Goal: Information Seeking & Learning: Learn about a topic

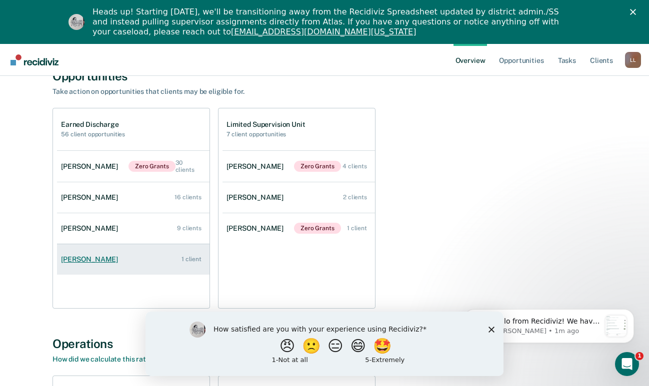
scroll to position [550, 0]
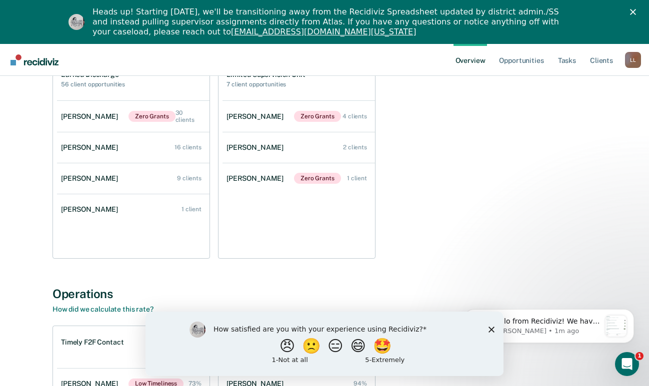
click at [489, 328] on icon "Close survey" at bounding box center [491, 329] width 6 height 6
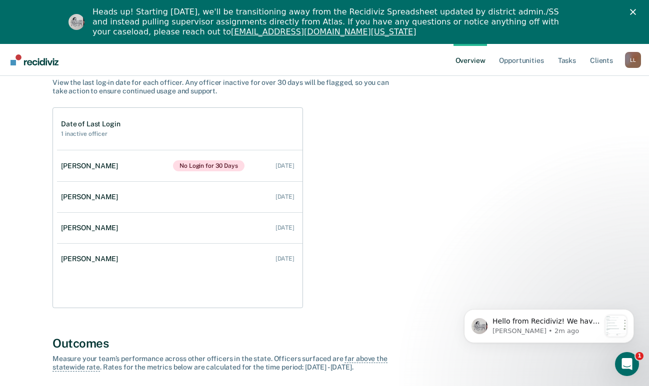
scroll to position [0, 0]
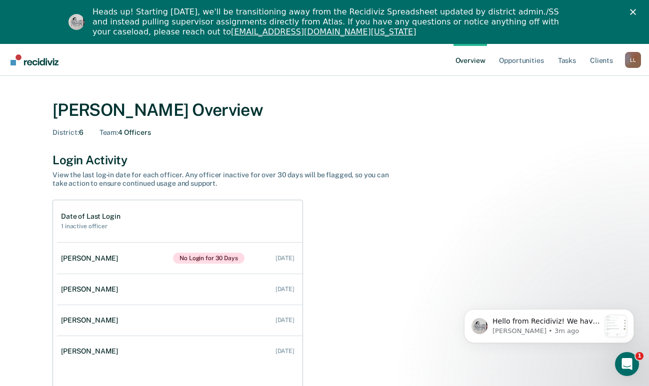
click at [231, 31] on link "[EMAIL_ADDRESS][DOMAIN_NAME][US_STATE]" at bounding box center [323, 31] width 185 height 9
click at [618, 323] on div "Notification stack" at bounding box center [615, 326] width 21 height 21
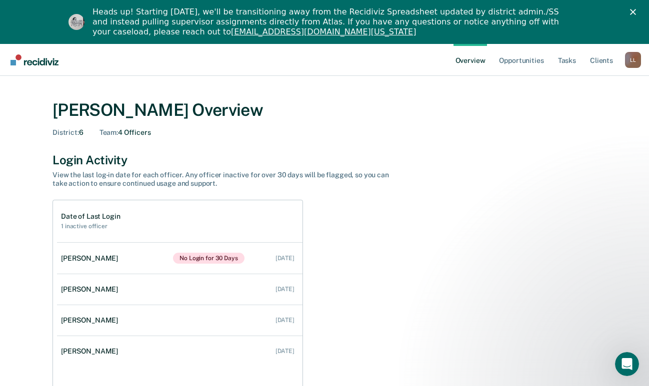
click at [363, 372] on div "Date of Last Login 1 inactive officer [PERSON_NAME] No Login for 30 Days [DATE]…" at bounding box center [324, 300] width 544 height 201
click at [89, 113] on div "[PERSON_NAME] Overview" at bounding box center [324, 110] width 544 height 20
click at [524, 58] on link "Opportunities" at bounding box center [521, 60] width 48 height 32
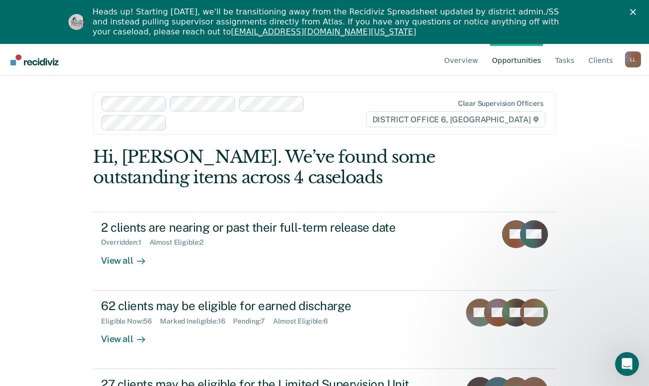
click at [607, 149] on div "Overview Opportunities Tasks Client s [PERSON_NAME] Profile Go to Operations Go…" at bounding box center [324, 237] width 649 height 386
click at [231, 29] on link "[EMAIL_ADDRESS][DOMAIN_NAME][US_STATE]" at bounding box center [323, 31] width 185 height 9
click at [191, 122] on div "Clear supervision officers DISTRICT OFFICE 6, [GEOGRAPHIC_DATA]" at bounding box center [324, 113] width 463 height 43
click at [564, 62] on link "Tasks" at bounding box center [564, 60] width 23 height 32
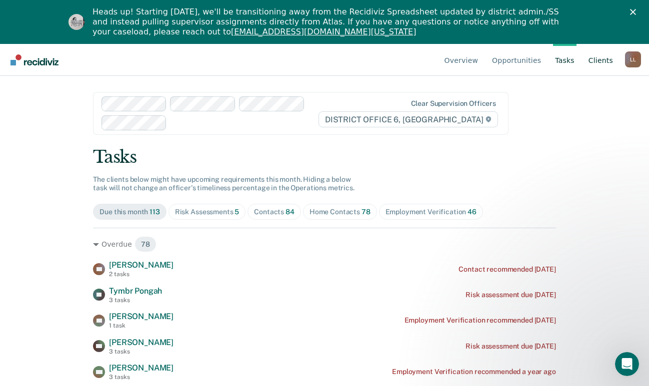
click at [604, 63] on link "Client s" at bounding box center [600, 60] width 28 height 32
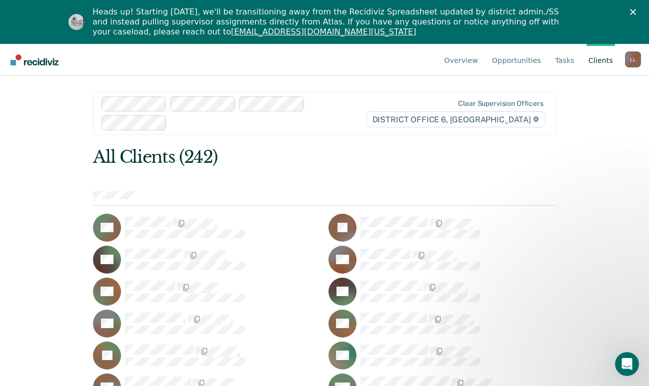
click at [50, 61] on img "Go to Recidiviz Home" at bounding box center [34, 59] width 48 height 11
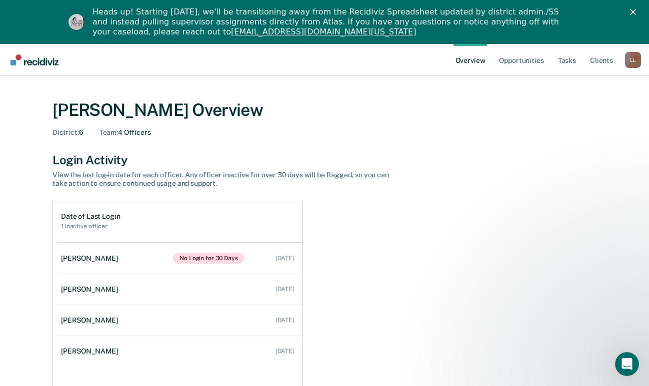
click at [636, 13] on icon "Close" at bounding box center [633, 12] width 6 height 6
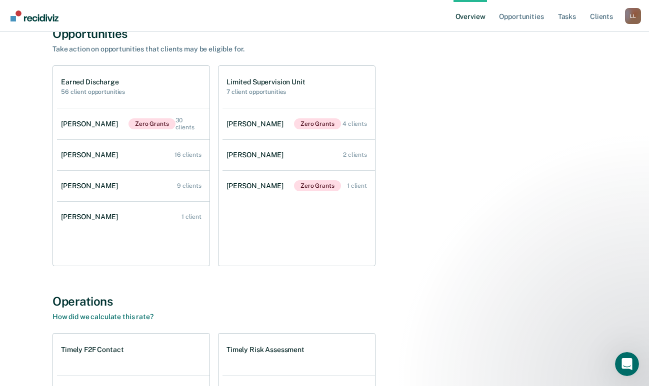
scroll to position [298, 0]
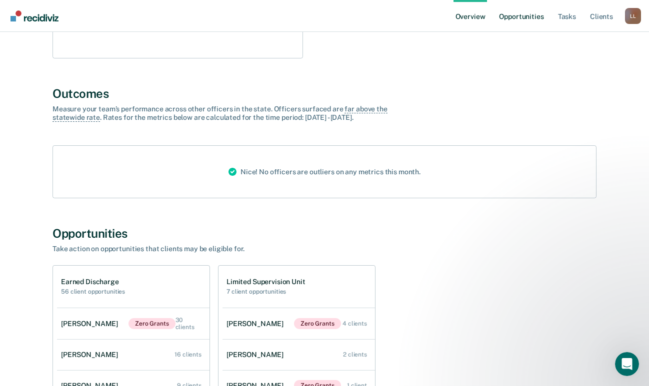
click at [536, 17] on link "Opportunities" at bounding box center [521, 16] width 48 height 32
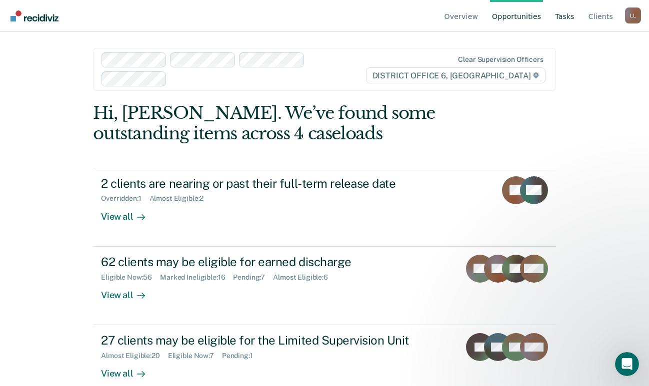
click at [572, 18] on link "Tasks" at bounding box center [564, 16] width 23 height 32
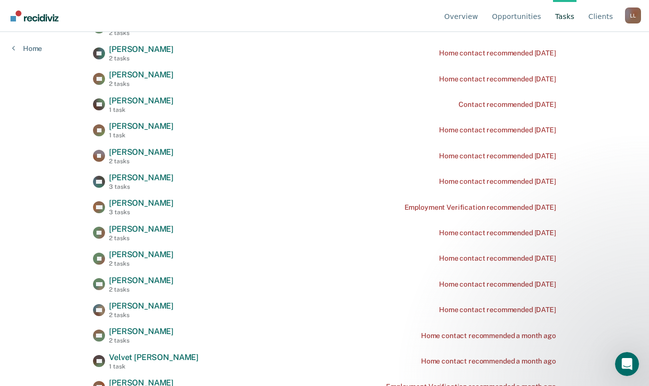
scroll to position [1549, 0]
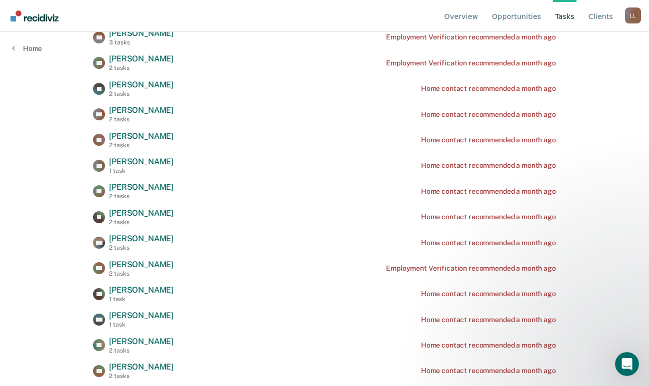
click at [635, 16] on div "L L" at bounding box center [633, 15] width 16 height 16
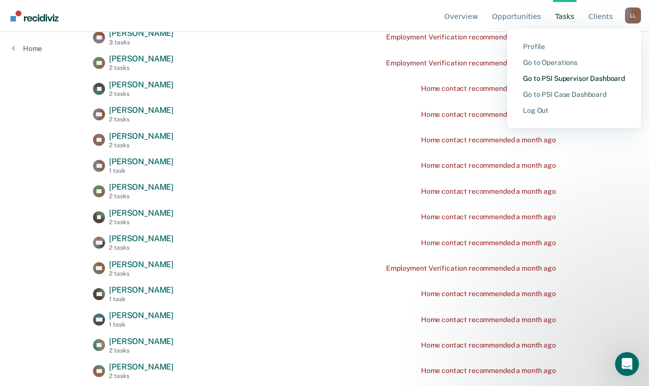
click at [557, 78] on link "Go to PSI Supervisor Dashboard" at bounding box center [574, 78] width 102 height 8
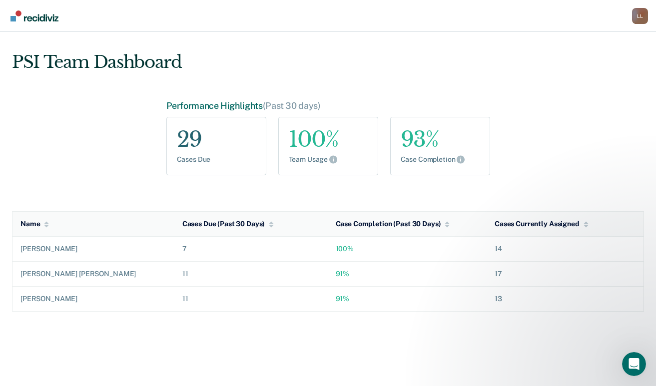
click at [642, 15] on div "L L" at bounding box center [640, 16] width 16 height 16
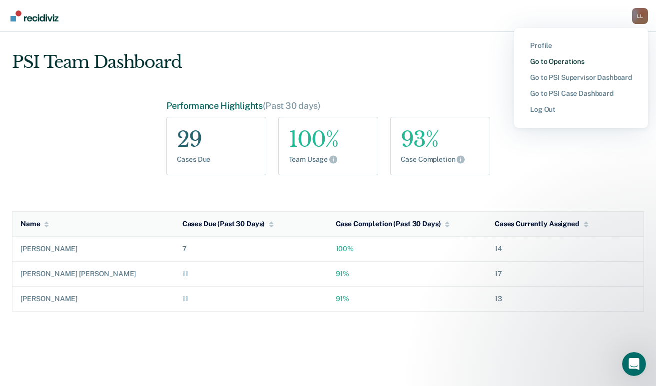
click at [551, 59] on link "Go to Operations" at bounding box center [581, 61] width 102 height 8
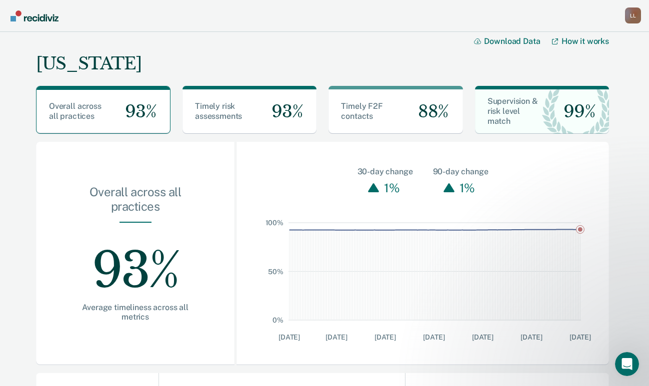
click at [628, 16] on div "L L" at bounding box center [633, 15] width 16 height 16
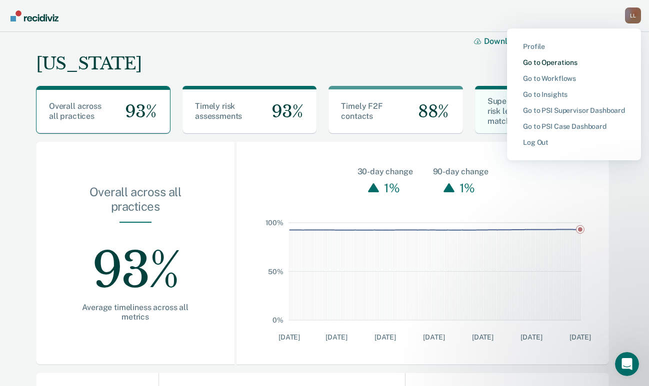
click at [539, 64] on link "Go to Operations" at bounding box center [574, 62] width 102 height 8
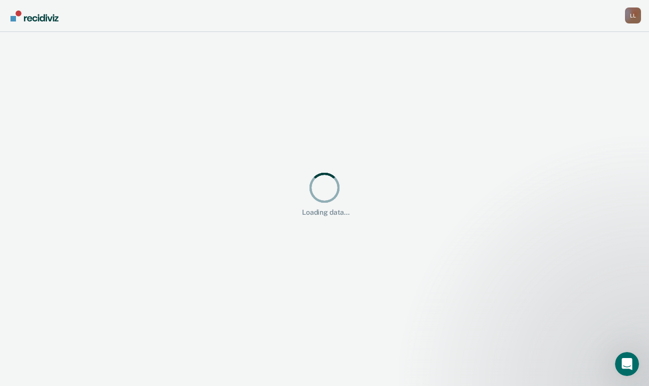
click at [629, 18] on div "L L" at bounding box center [633, 15] width 16 height 16
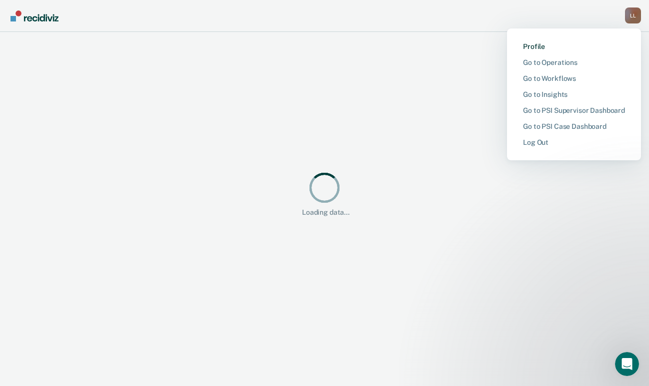
click at [541, 47] on link "Profile" at bounding box center [574, 46] width 102 height 8
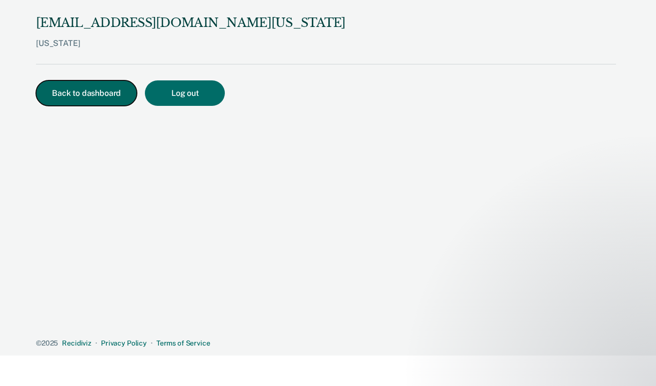
click at [104, 88] on button "Back to dashboard" at bounding box center [86, 92] width 101 height 25
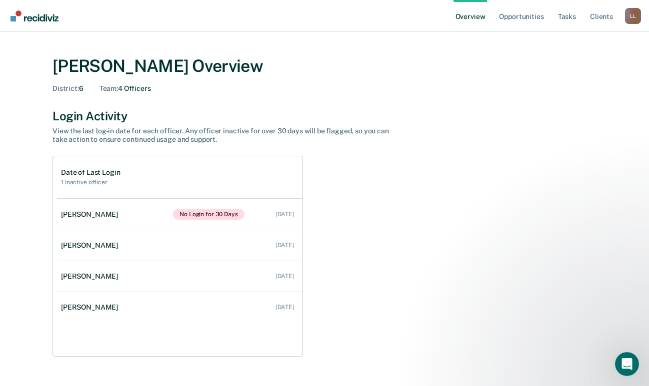
click at [632, 15] on div "L L" at bounding box center [633, 16] width 16 height 16
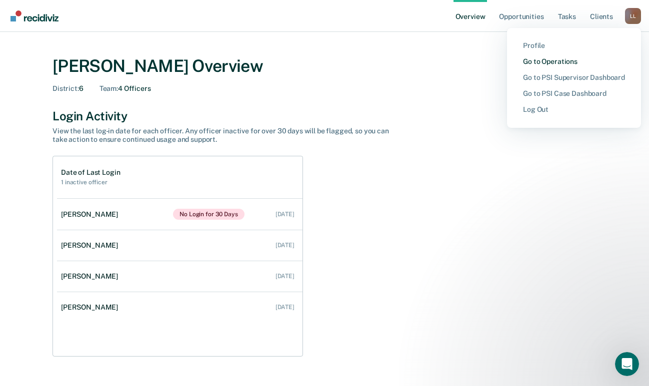
click at [570, 63] on link "Go to Operations" at bounding box center [574, 61] width 102 height 8
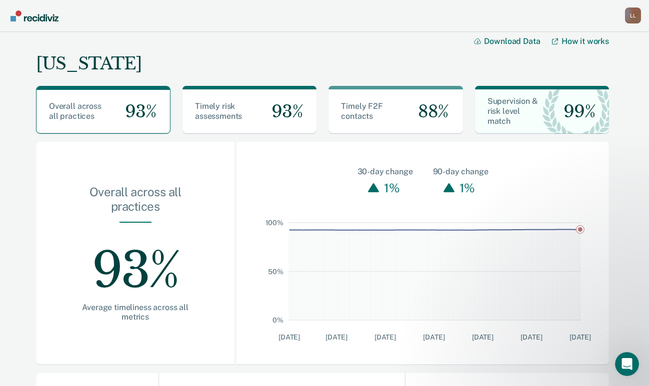
click at [633, 17] on div "L L" at bounding box center [633, 15] width 16 height 16
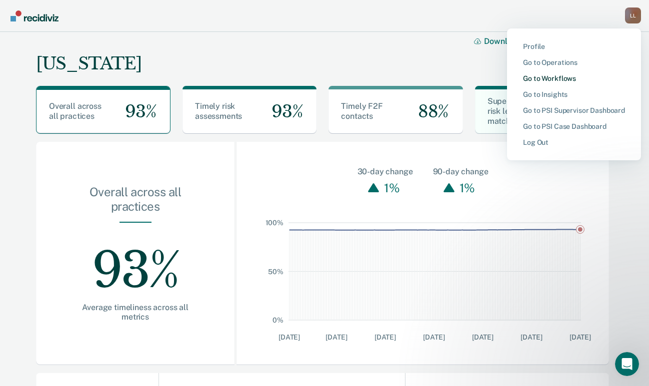
click at [570, 77] on link "Go to Workflows" at bounding box center [574, 78] width 102 height 8
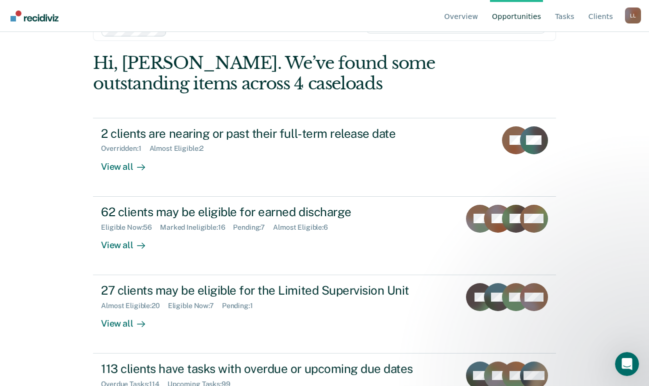
scroll to position [90, 0]
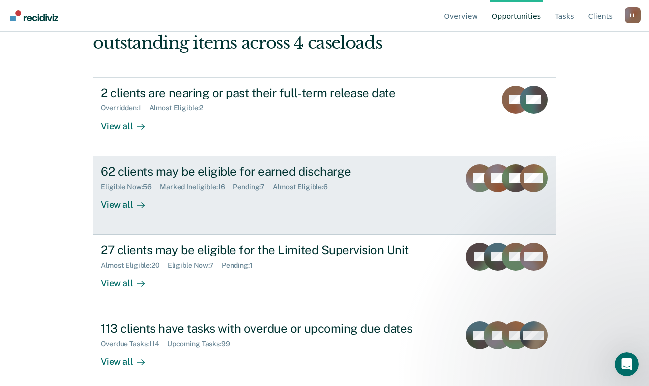
click at [122, 196] on div "View all" at bounding box center [129, 200] width 56 height 19
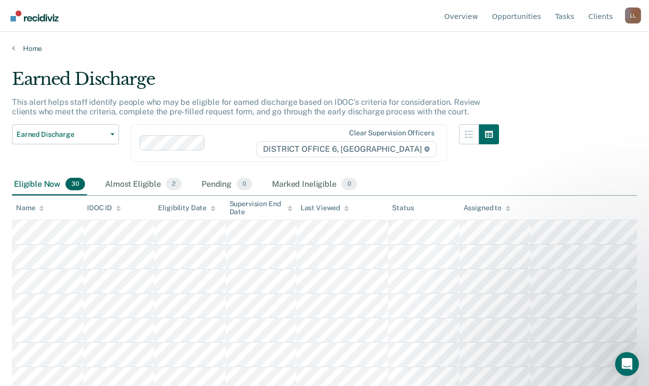
scroll to position [50, 0]
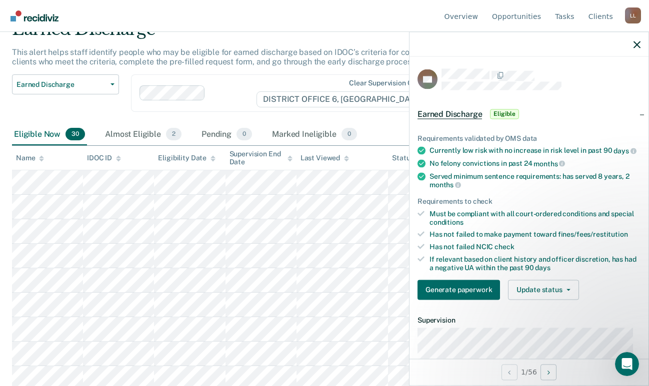
click at [258, 119] on div "Earned Discharge Release from Supervision Earned Discharge Limited Supervision …" at bounding box center [255, 98] width 487 height 49
click at [635, 43] on icon "button" at bounding box center [636, 44] width 7 height 7
click at [638, 46] on icon "button" at bounding box center [636, 44] width 7 height 7
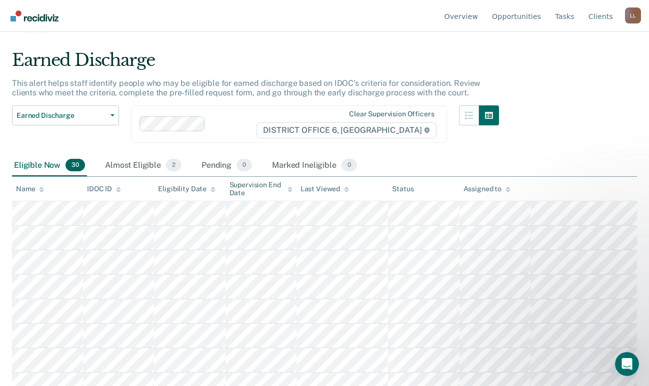
scroll to position [0, 0]
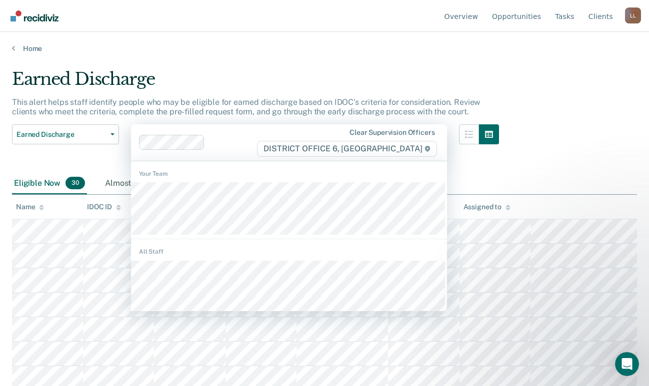
click at [409, 149] on span "DISTRICT OFFICE 6, [GEOGRAPHIC_DATA]" at bounding box center [346, 149] width 179 height 16
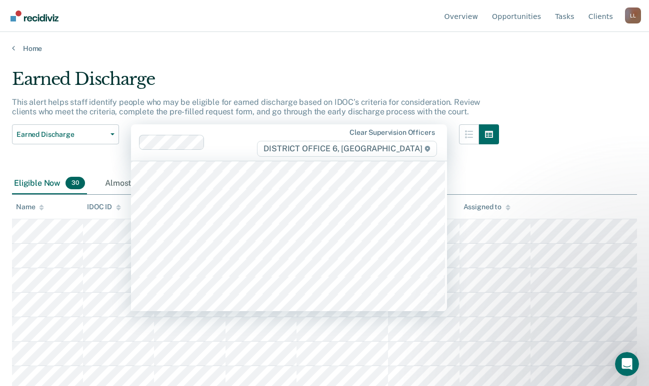
scroll to position [57, 0]
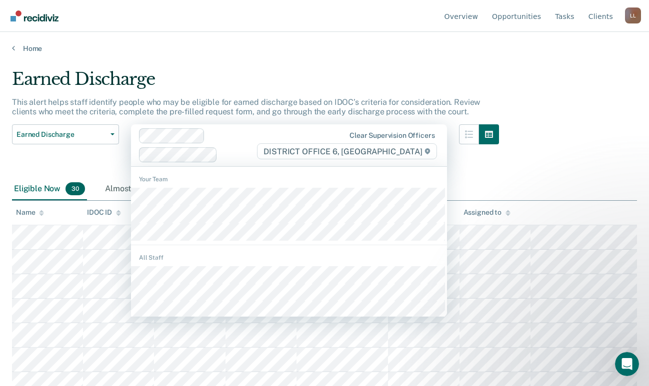
click at [349, 146] on span "DISTRICT OFFICE 6, [GEOGRAPHIC_DATA]" at bounding box center [346, 151] width 179 height 16
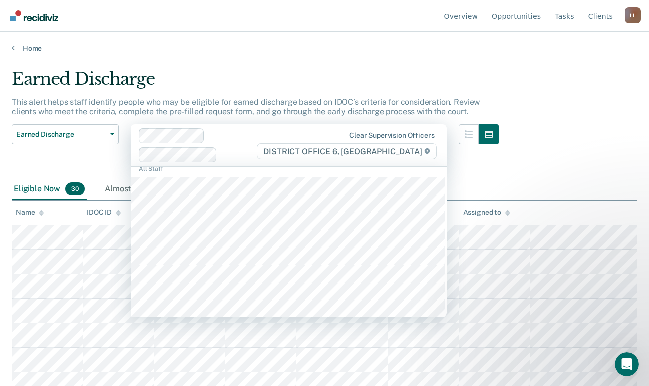
scroll to position [0, 0]
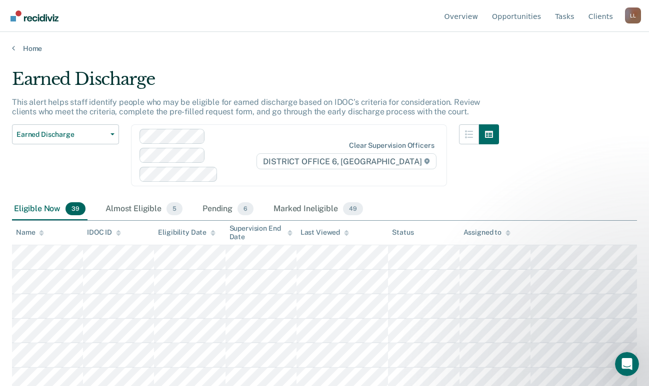
click at [404, 79] on div "Earned Discharge" at bounding box center [255, 83] width 487 height 28
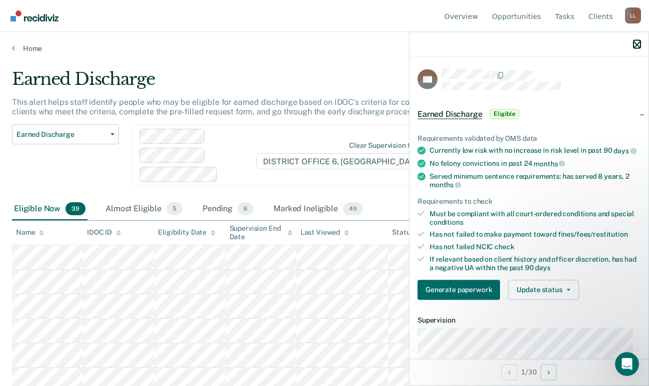
click at [635, 41] on icon "button" at bounding box center [636, 44] width 7 height 7
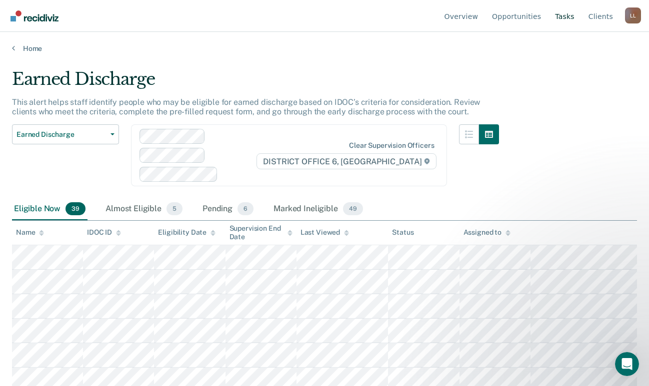
click at [568, 20] on link "Tasks" at bounding box center [564, 16] width 23 height 32
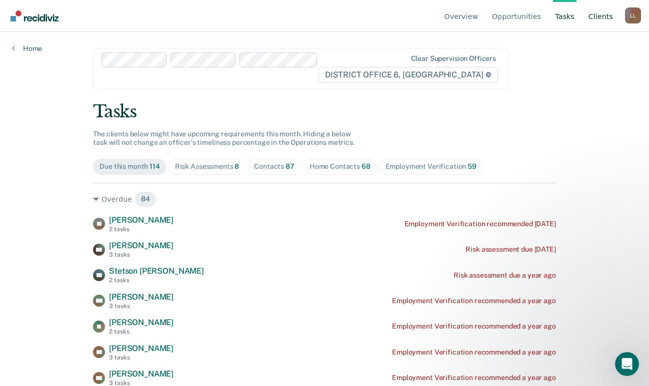
click at [604, 18] on link "Client s" at bounding box center [600, 16] width 28 height 32
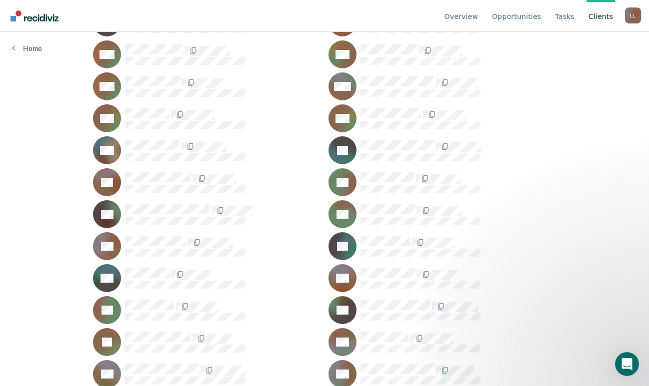
scroll to position [2299, 0]
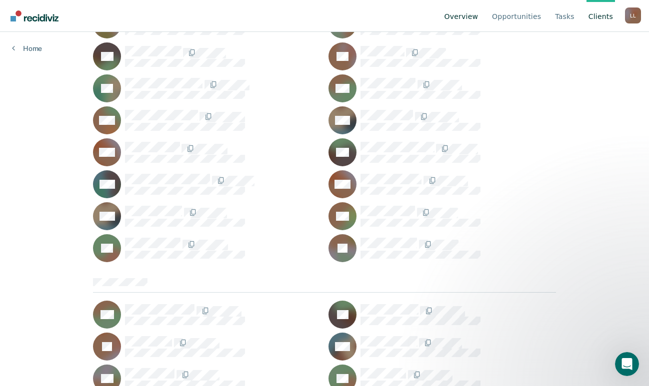
click at [469, 17] on link "Overview" at bounding box center [461, 16] width 38 height 32
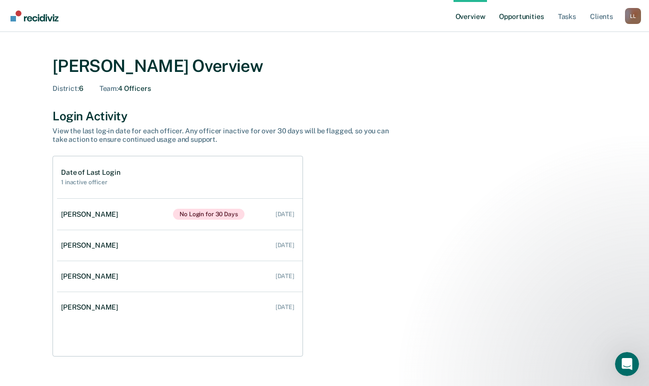
click at [523, 14] on link "Opportunities" at bounding box center [521, 16] width 48 height 32
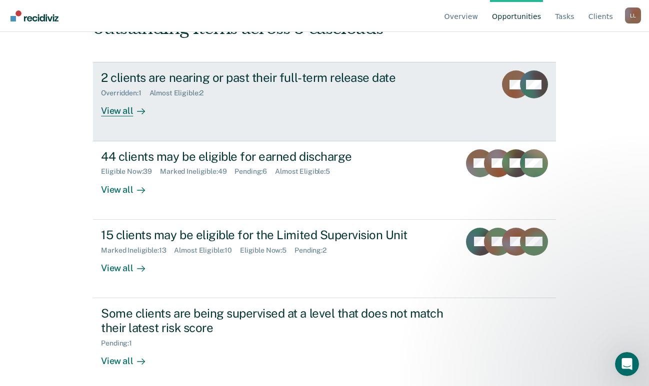
scroll to position [150, 0]
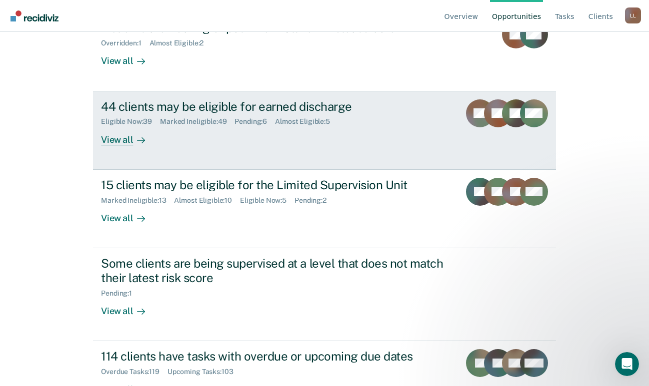
click at [219, 106] on div "44 clients may be eligible for earned discharge" at bounding box center [276, 106] width 351 height 14
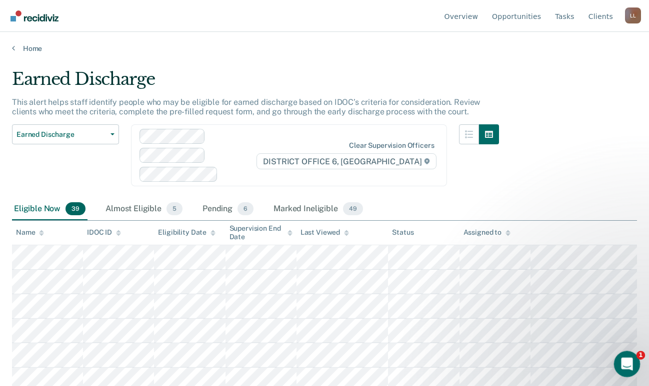
click at [620, 364] on icon "Open Intercom Messenger" at bounding box center [625, 363] width 16 height 16
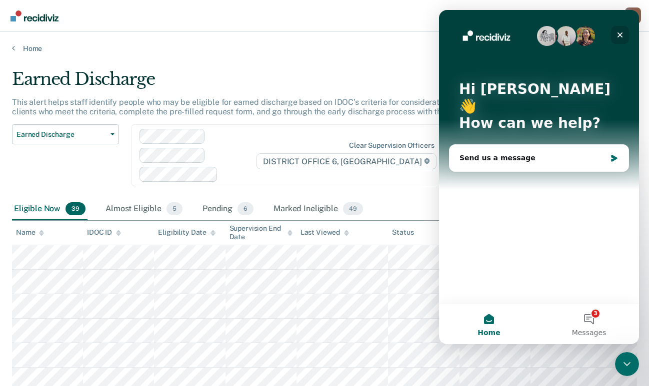
click at [618, 33] on icon "Close" at bounding box center [619, 34] width 5 height 5
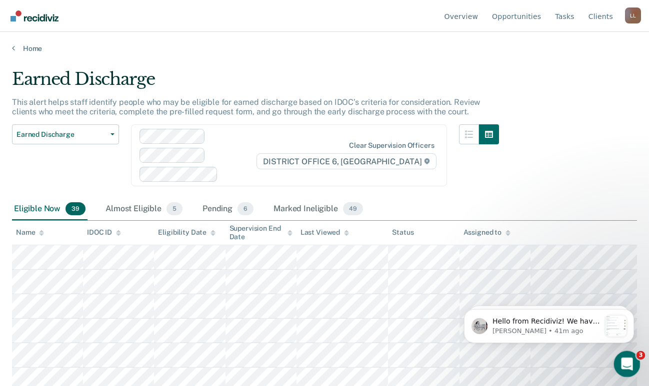
click at [623, 364] on icon "Open Intercom Messenger" at bounding box center [625, 363] width 7 height 8
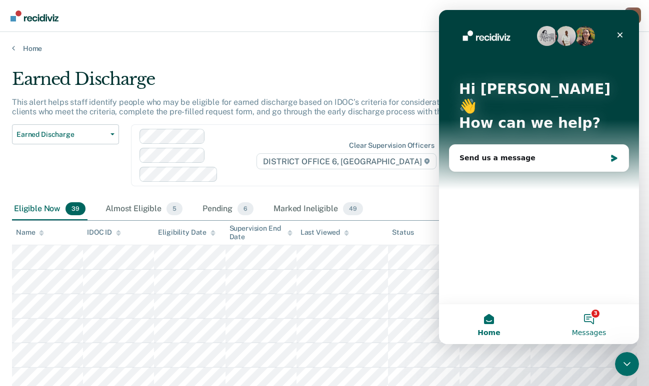
click at [595, 316] on button "3 Messages" at bounding box center [589, 324] width 100 height 40
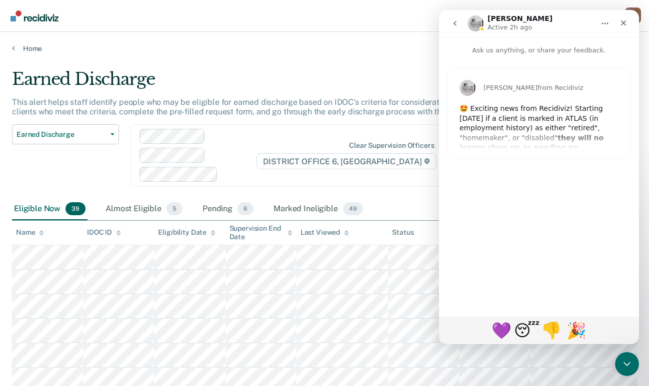
drag, startPoint x: 537, startPoint y: 141, endPoint x: 538, endPoint y: 150, distance: 8.6
click at [538, 150] on div "[PERSON_NAME] from Recidiviz 🤩 Exciting news from Recidiviz! Starting [DATE] if…" at bounding box center [538, 113] width 183 height 90
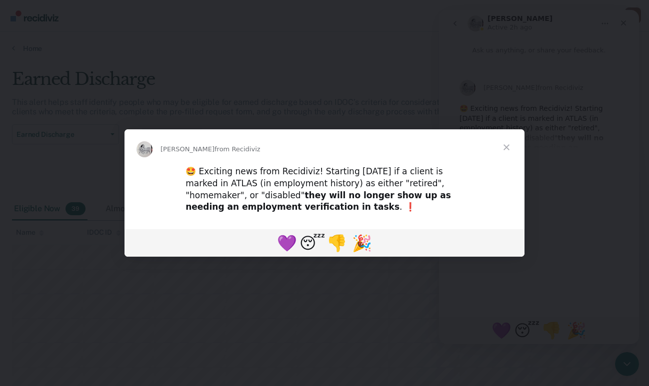
click at [507, 144] on span "Close" at bounding box center [506, 147] width 36 height 36
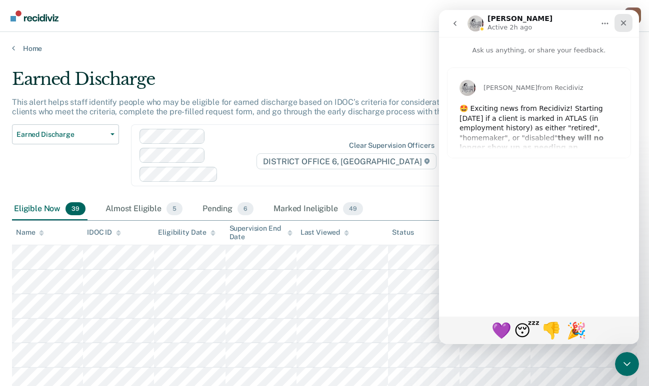
click at [626, 25] on icon "Close" at bounding box center [623, 22] width 5 height 5
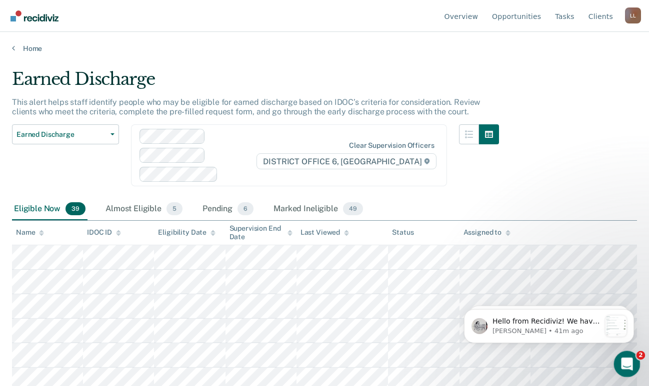
click at [627, 361] on icon "Open Intercom Messenger" at bounding box center [625, 363] width 16 height 16
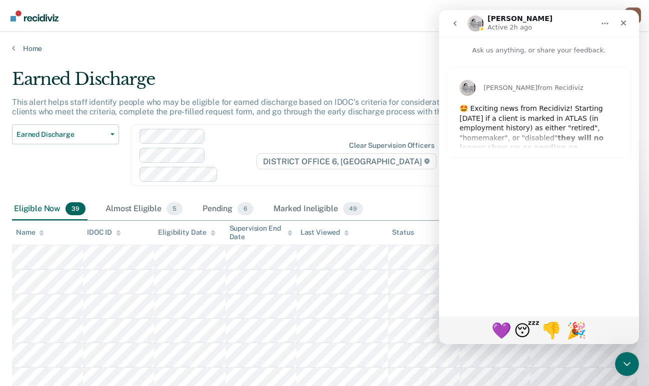
click at [454, 21] on icon "go back" at bounding box center [455, 23] width 8 height 8
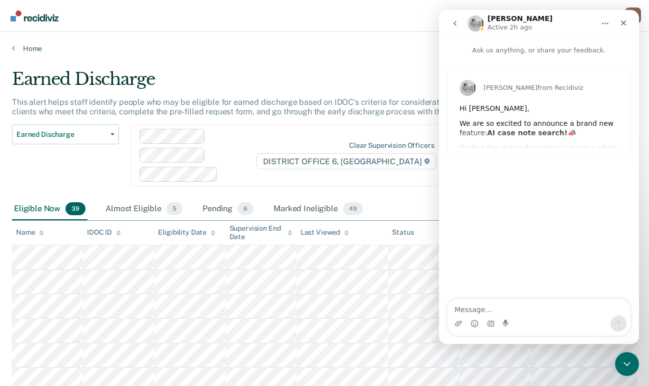
click at [451, 20] on icon "go back" at bounding box center [455, 23] width 8 height 8
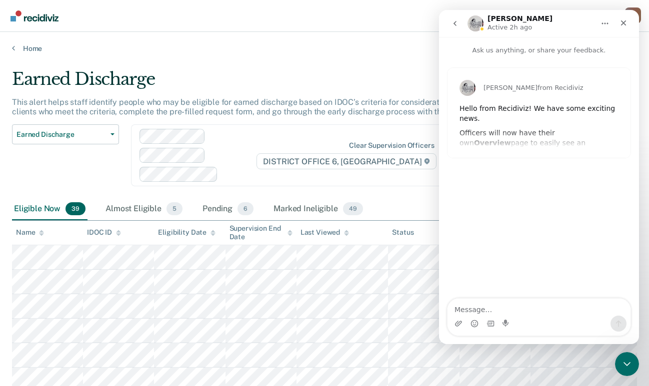
click at [454, 19] on icon "go back" at bounding box center [455, 23] width 8 height 8
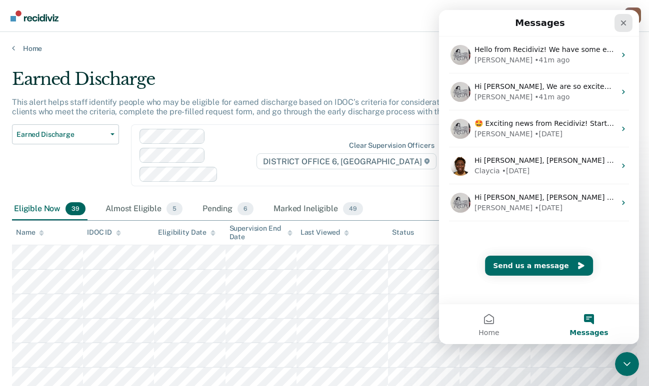
click at [619, 26] on icon "Close" at bounding box center [623, 23] width 8 height 8
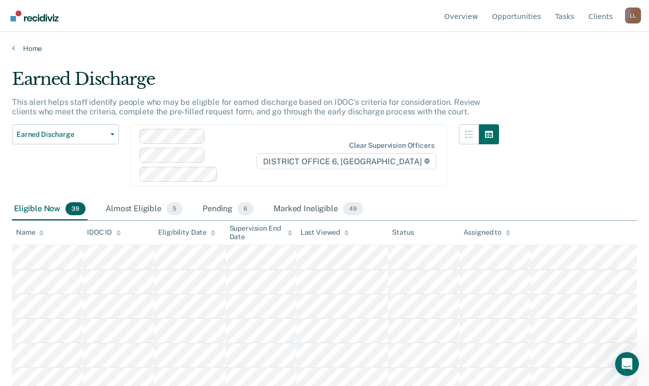
click at [633, 14] on div "L L" at bounding box center [633, 15] width 16 height 16
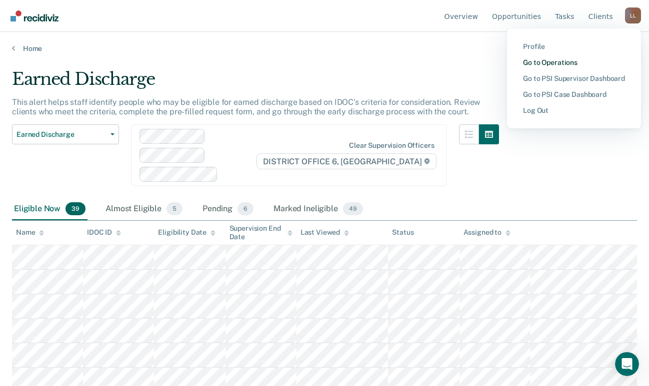
click at [559, 60] on link "Go to Operations" at bounding box center [574, 62] width 102 height 8
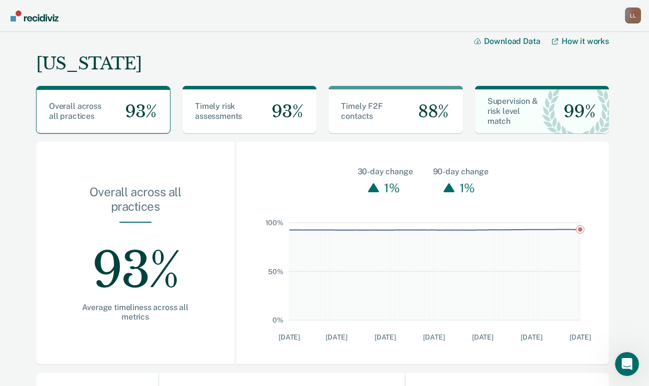
click at [629, 18] on div "L L" at bounding box center [633, 15] width 16 height 16
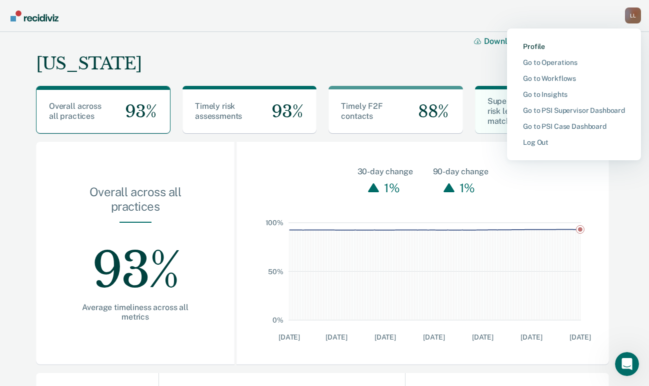
click at [537, 45] on link "Profile" at bounding box center [574, 46] width 102 height 8
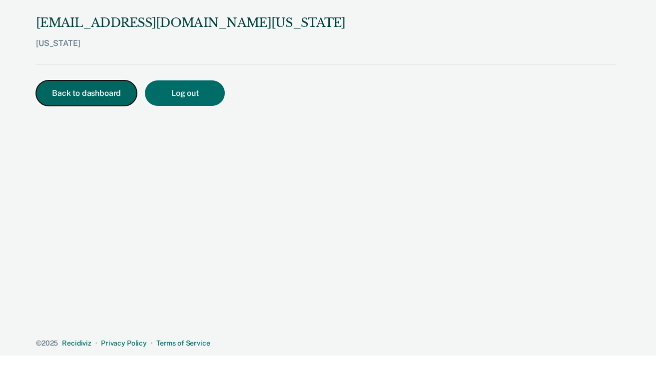
click at [90, 99] on button "Back to dashboard" at bounding box center [86, 92] width 101 height 25
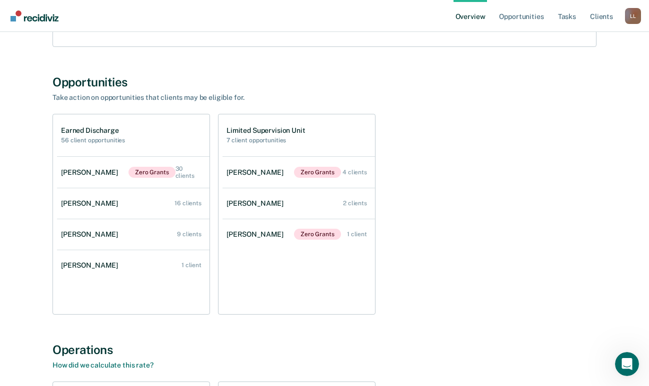
scroll to position [500, 0]
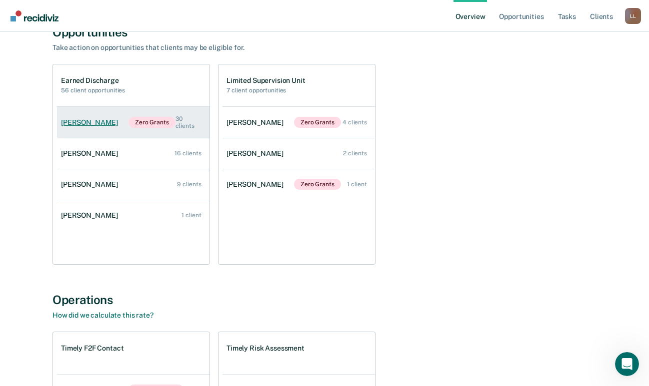
click at [87, 121] on div "[PERSON_NAME]" at bounding box center [91, 122] width 61 height 8
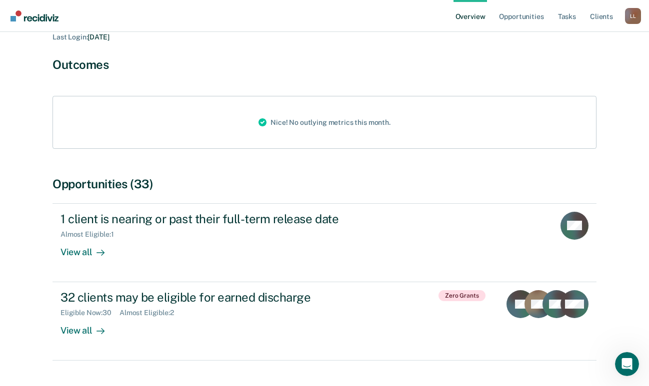
scroll to position [150, 0]
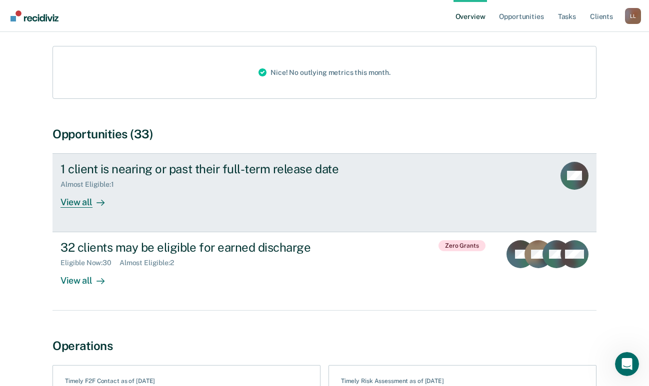
click at [87, 162] on div "1 client is nearing or past their full-term release date" at bounding box center [235, 169] width 351 height 14
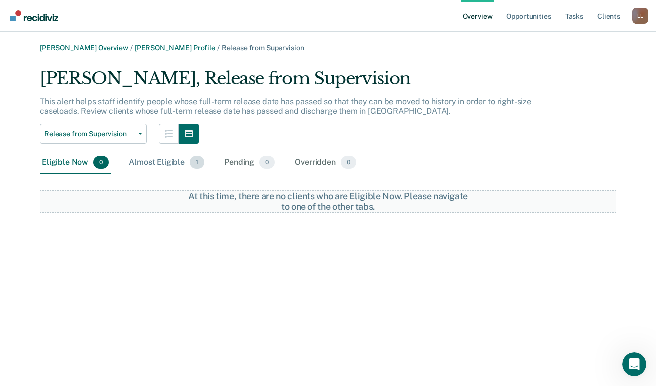
click at [143, 160] on div "Almost Eligible 1" at bounding box center [166, 163] width 79 height 22
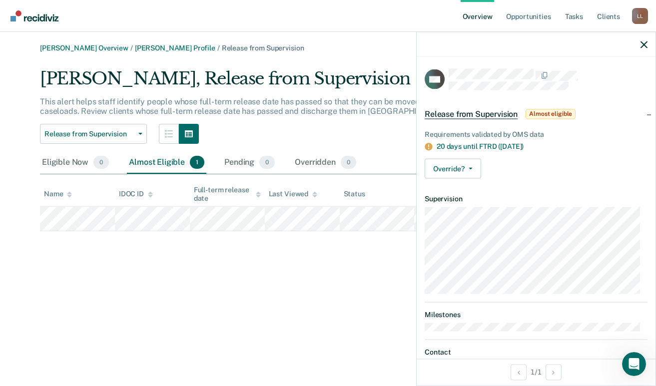
click at [288, 272] on div "[PERSON_NAME] Overview / [PERSON_NAME] Profile / Release from Supervision [PERS…" at bounding box center [328, 199] width 632 height 310
click at [644, 44] on icon "button" at bounding box center [644, 44] width 7 height 7
click at [643, 45] on icon "button" at bounding box center [644, 44] width 7 height 7
click at [367, 239] on div "[PERSON_NAME] Overview / [PERSON_NAME] Profile / Release from Supervision [PERS…" at bounding box center [328, 199] width 632 height 310
click at [644, 45] on icon "button" at bounding box center [644, 44] width 7 height 7
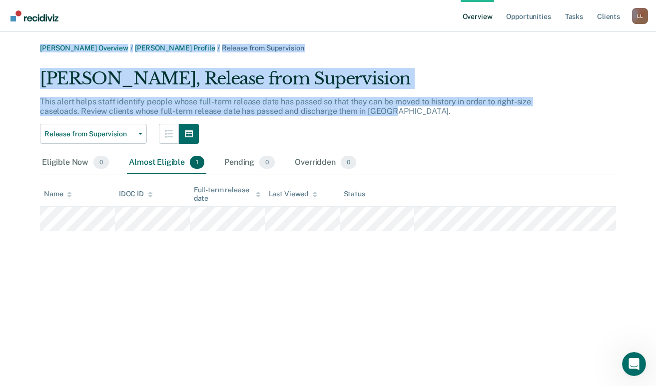
drag, startPoint x: 387, startPoint y: 112, endPoint x: 36, endPoint y: 50, distance: 356.4
click at [36, 50] on div "[PERSON_NAME] Overview / [PERSON_NAME] Profile / Release from Supervision [PERS…" at bounding box center [328, 137] width 632 height 187
click at [406, 81] on div "[PERSON_NAME], Release from Supervision" at bounding box center [286, 82] width 492 height 28
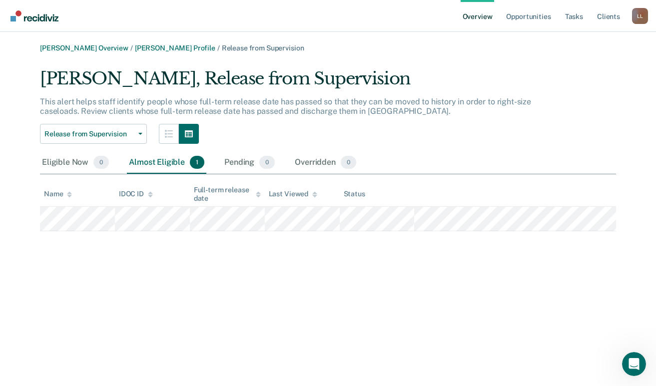
click at [258, 126] on div "Release from Supervision Earned Discharge Release from Supervision" at bounding box center [286, 134] width 492 height 20
click at [618, 103] on div "[PERSON_NAME] Overview / [PERSON_NAME] Profile / Release from Supervision [PERS…" at bounding box center [328, 137] width 632 height 187
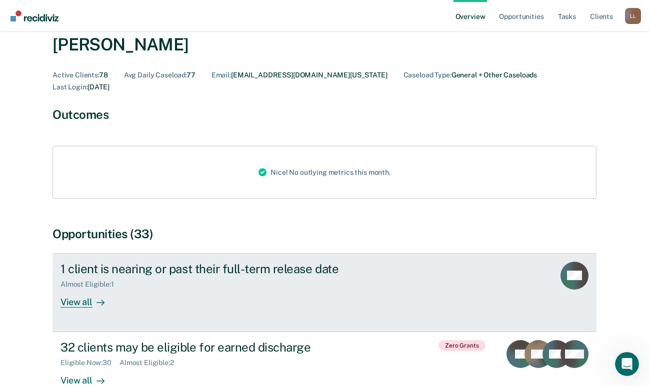
scroll to position [150, 0]
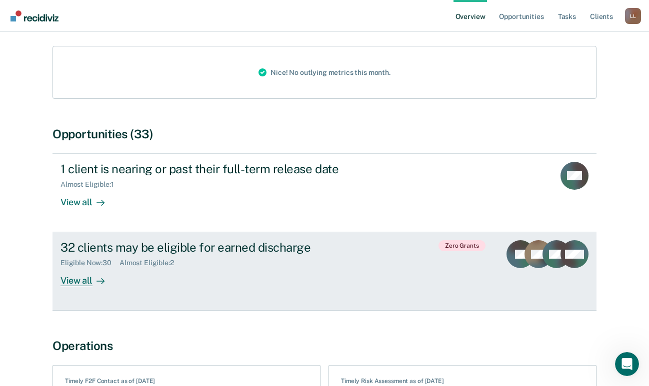
click at [188, 240] on div "32 clients may be eligible for earned discharge" at bounding box center [235, 247] width 351 height 14
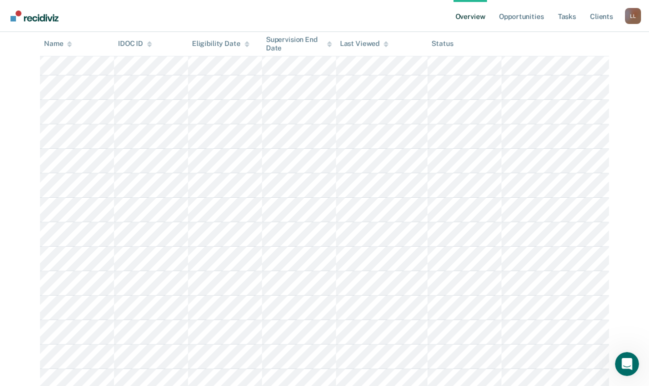
scroll to position [587, 0]
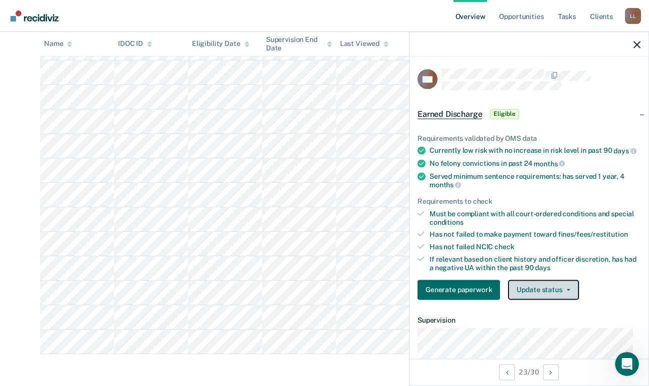
click at [529, 295] on button "Update status" at bounding box center [543, 290] width 70 height 20
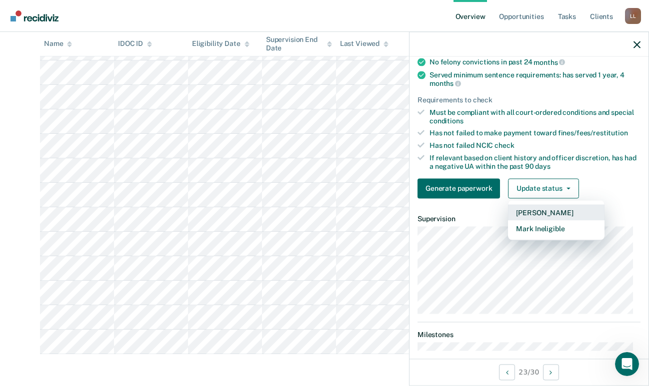
scroll to position [0, 0]
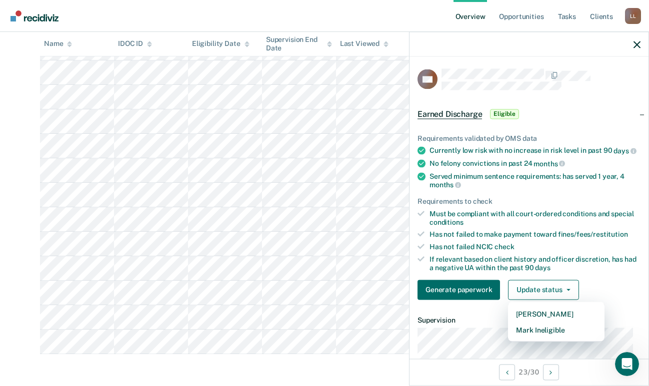
click at [322, 8] on nav "Overview Opportunities Tasks Client s [PERSON_NAME] Profile Go to Operations Go…" at bounding box center [324, 15] width 633 height 31
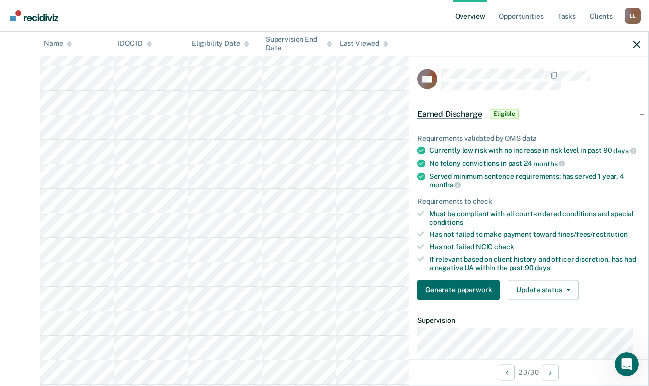
scroll to position [37, 0]
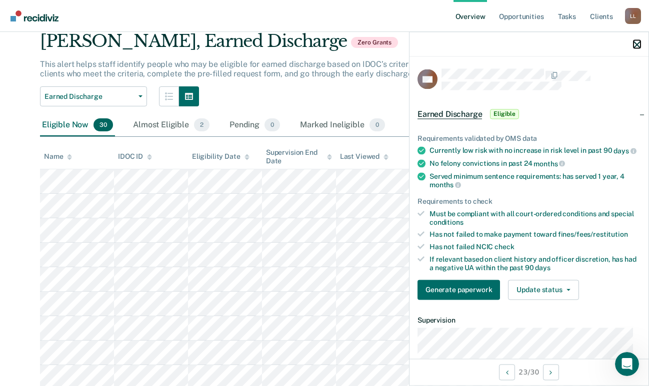
click at [639, 43] on icon "button" at bounding box center [636, 44] width 7 height 7
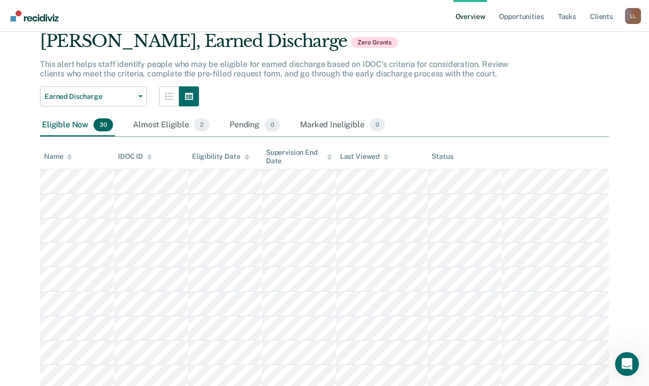
scroll to position [0, 0]
